Goal: Navigation & Orientation: Find specific page/section

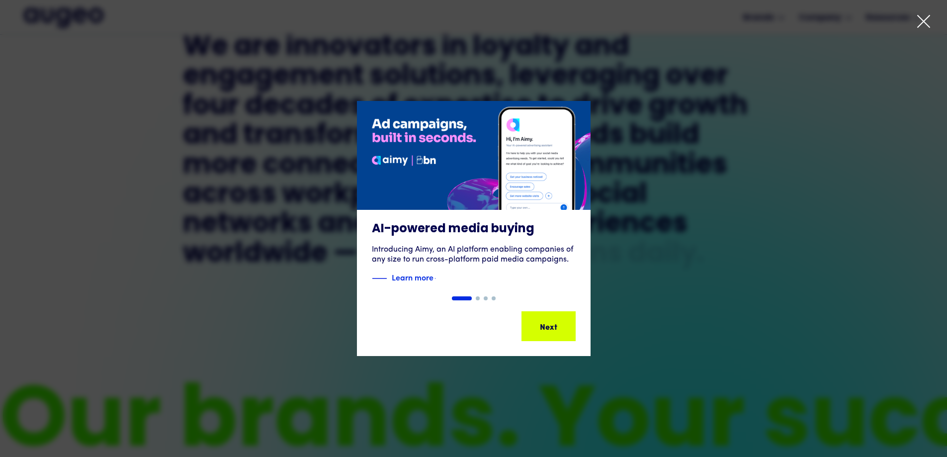
click at [928, 22] on icon at bounding box center [923, 21] width 15 height 15
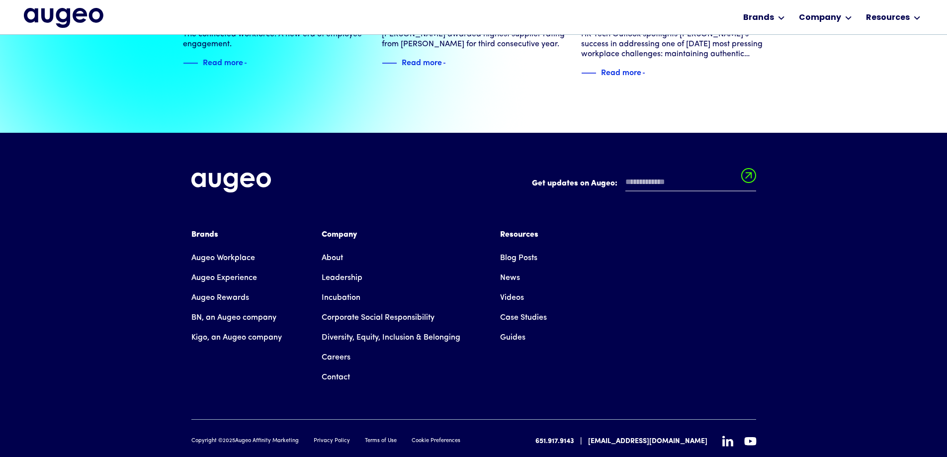
scroll to position [2275, 0]
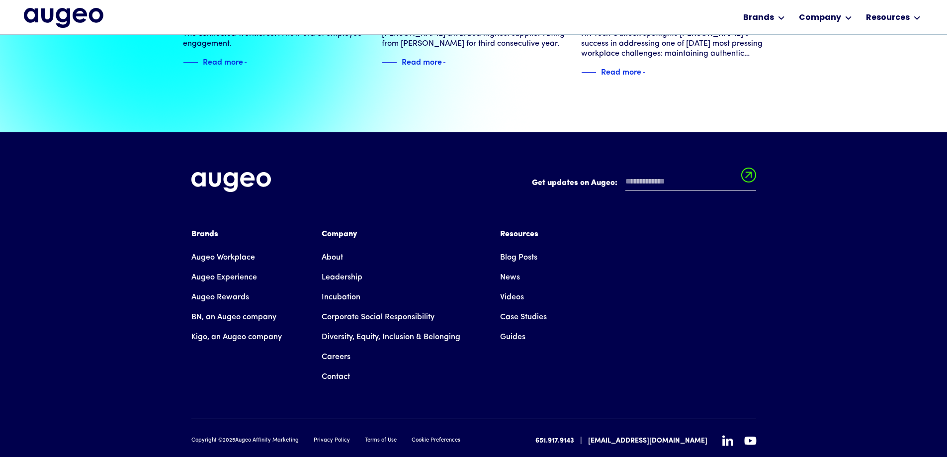
click at [340, 347] on link "Careers" at bounding box center [336, 357] width 29 height 20
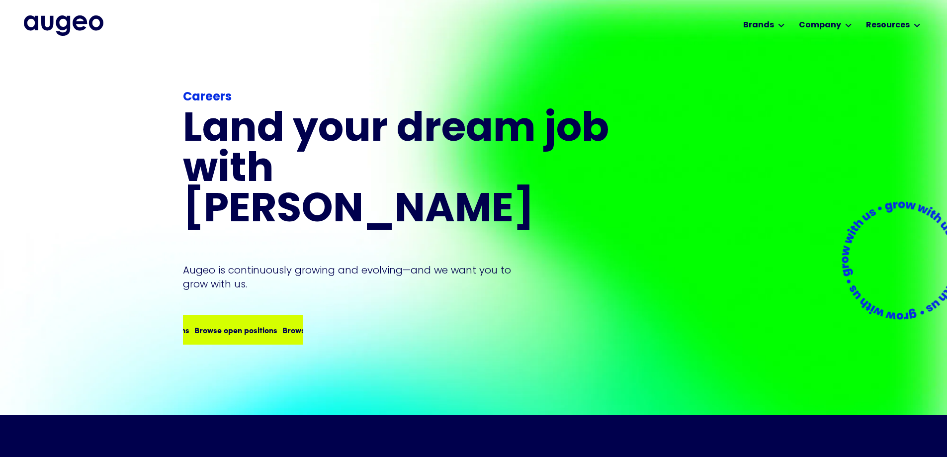
click at [282, 324] on div "Browse open positions" at bounding box center [323, 330] width 83 height 12
